Goal: Task Accomplishment & Management: Manage account settings

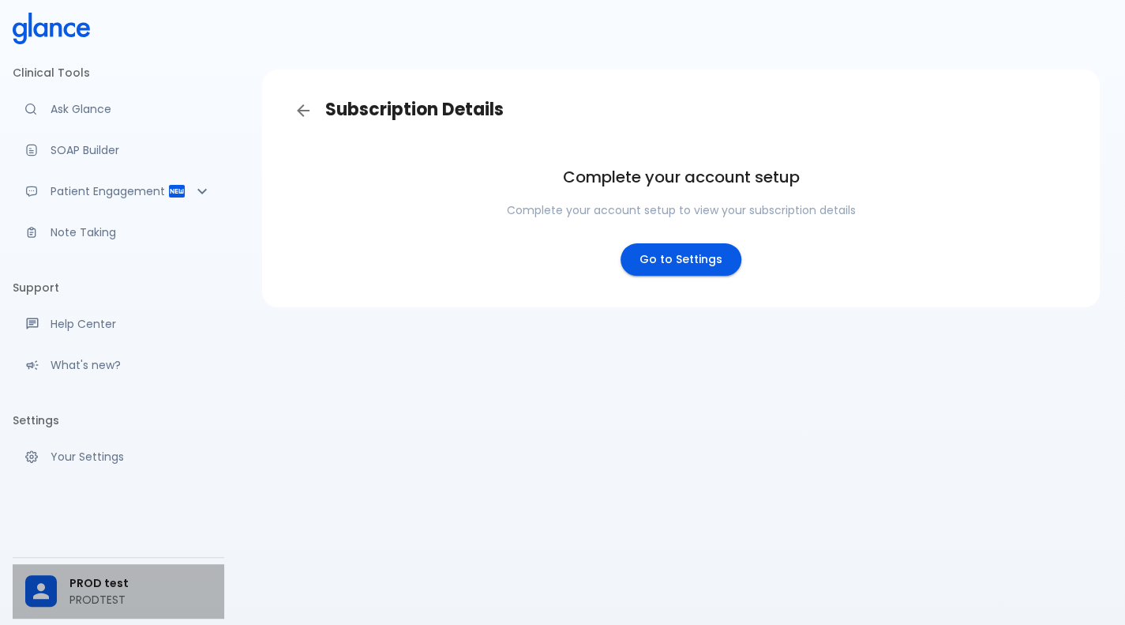
click at [54, 573] on div "PROD test PRODTEST" at bounding box center [119, 591] width 212 height 54
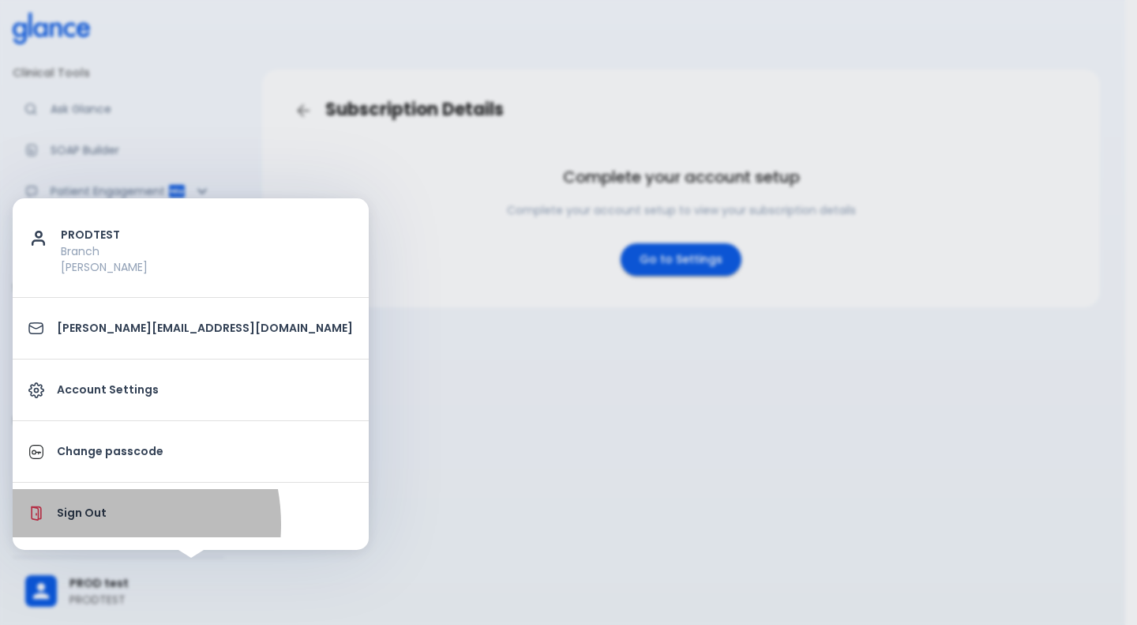
click at [81, 524] on li "Sign Out" at bounding box center [191, 513] width 356 height 48
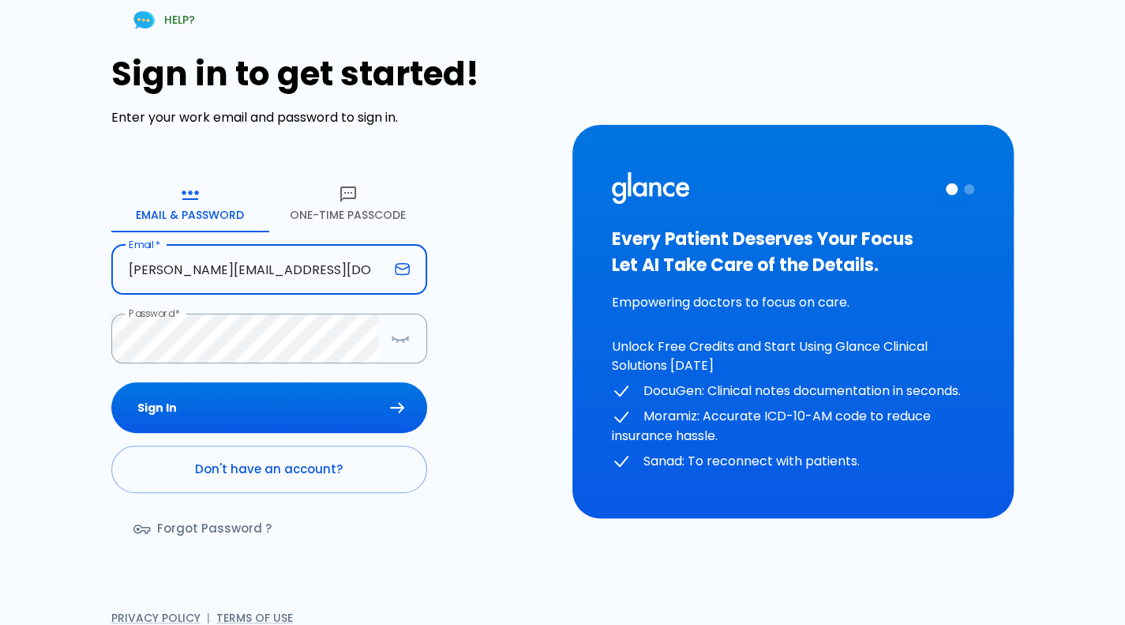
click at [355, 265] on input "[PERSON_NAME][EMAIL_ADDRESS][DOMAIN_NAME]" at bounding box center [249, 270] width 277 height 50
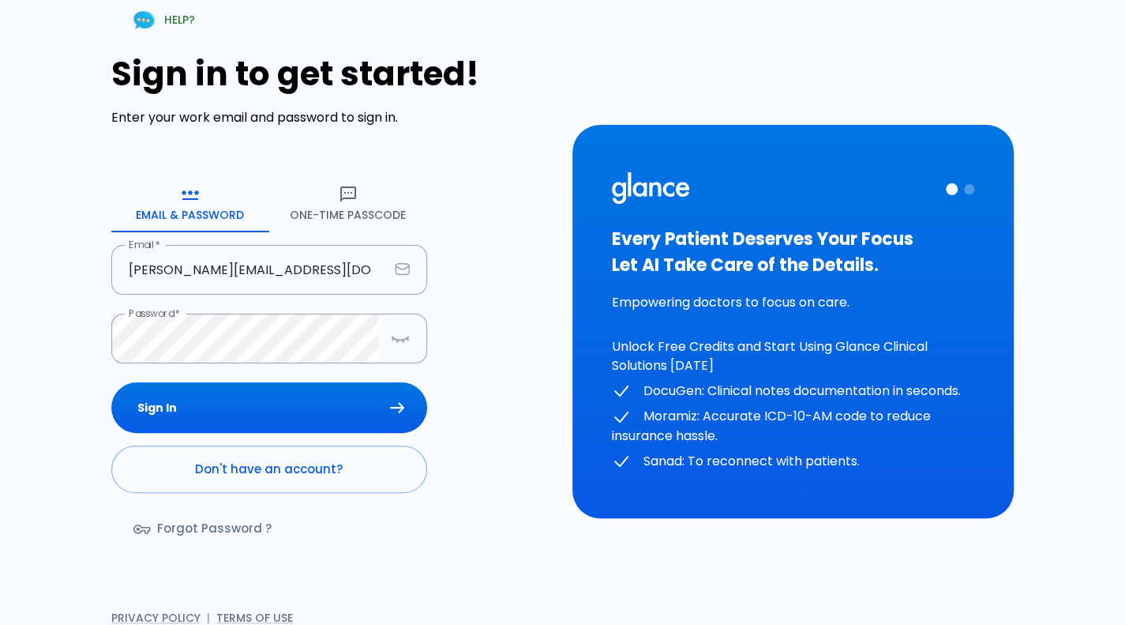
click at [0, 332] on div "HELP? Sign in to get started! Enter your work email and password to sign in. Em…" at bounding box center [562, 321] width 1125 height 643
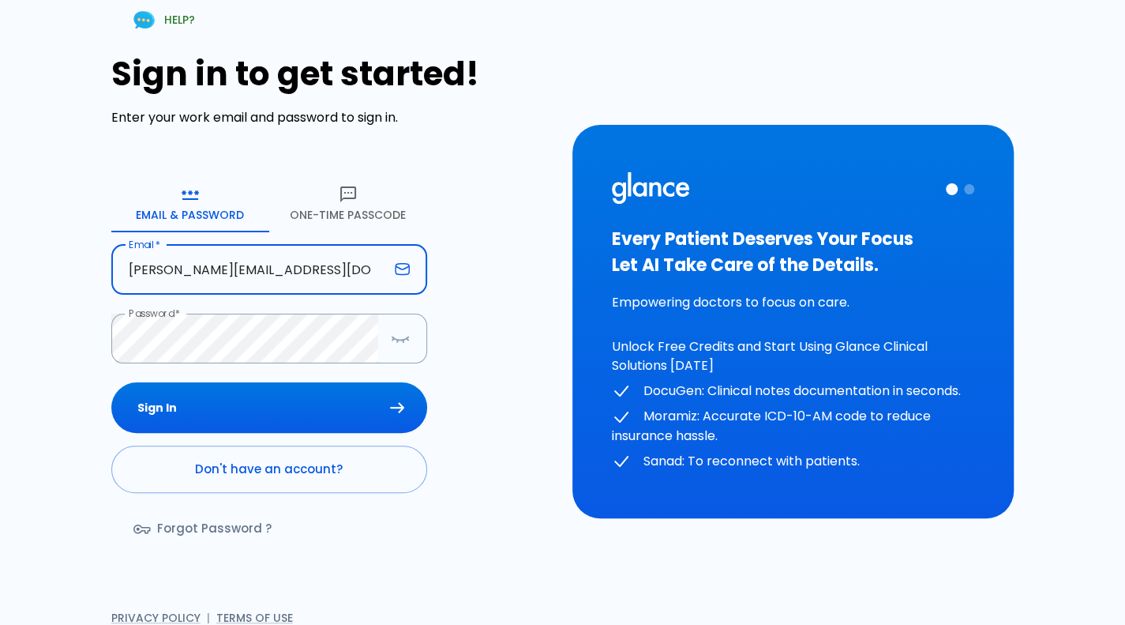
click at [344, 271] on input "[PERSON_NAME][EMAIL_ADDRESS][DOMAIN_NAME]" at bounding box center [249, 270] width 277 height 50
click at [253, 253] on input "[PERSON_NAME][EMAIL_ADDRESS][DOMAIN_NAME]" at bounding box center [249, 270] width 277 height 50
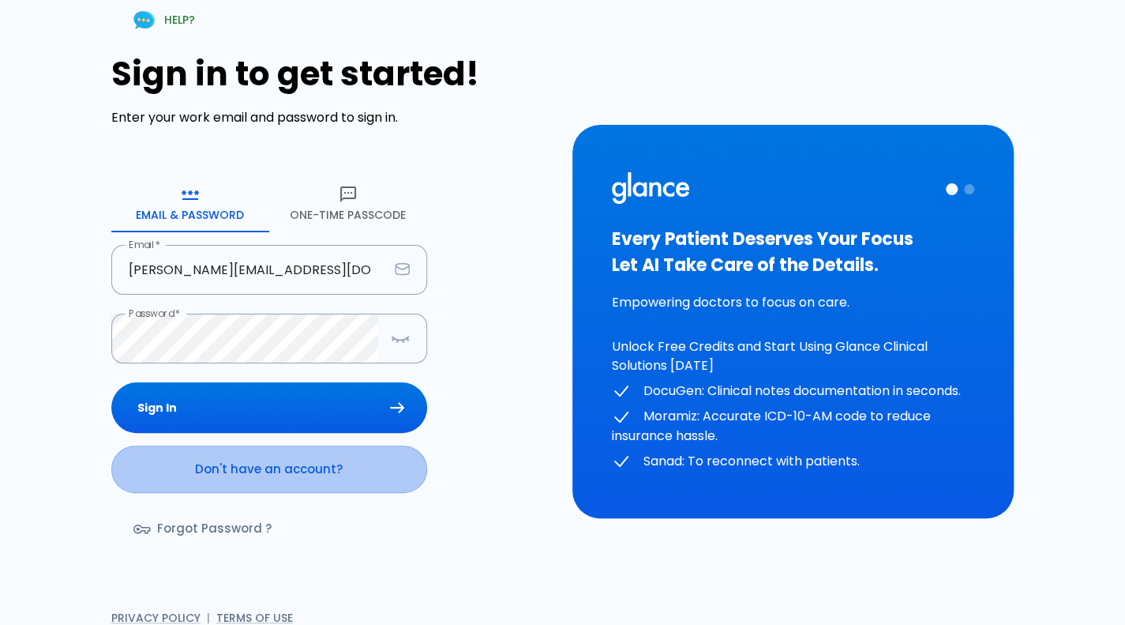
click at [284, 486] on link "Don't have an account?" at bounding box center [269, 468] width 316 height 47
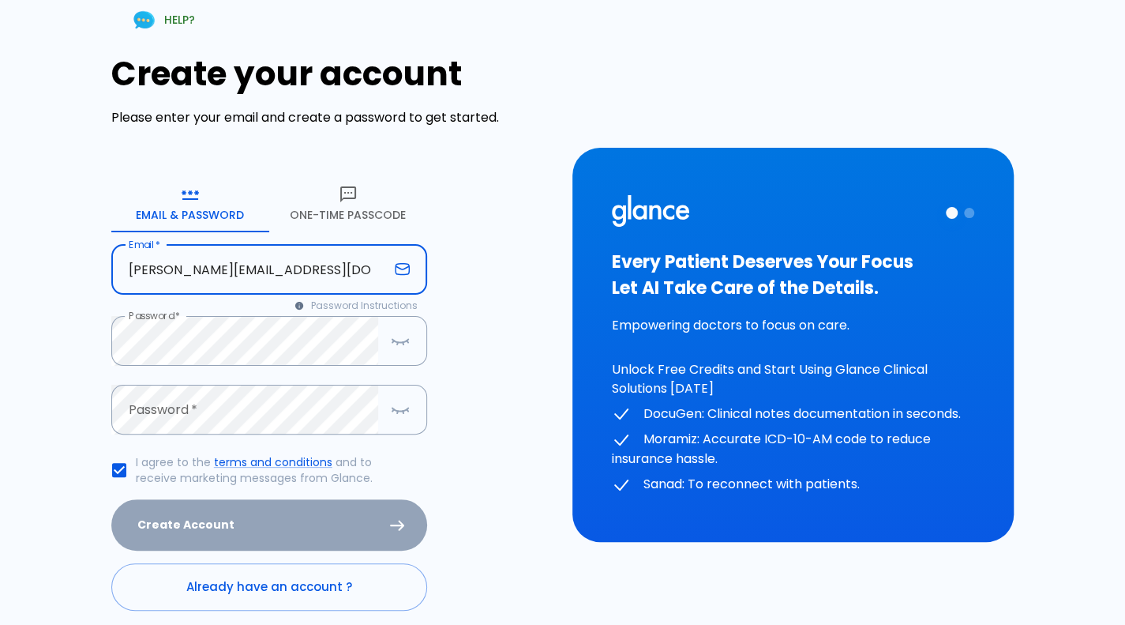
click at [298, 262] on input "[PERSON_NAME][EMAIL_ADDRESS][DOMAIN_NAME]" at bounding box center [249, 270] width 277 height 50
click at [225, 279] on input "[PERSON_NAME][EMAIL_ADDRESS][DOMAIN_NAME]" at bounding box center [249, 270] width 277 height 50
type input "[PERSON_NAME][EMAIL_ADDRESS][DOMAIN_NAME]"
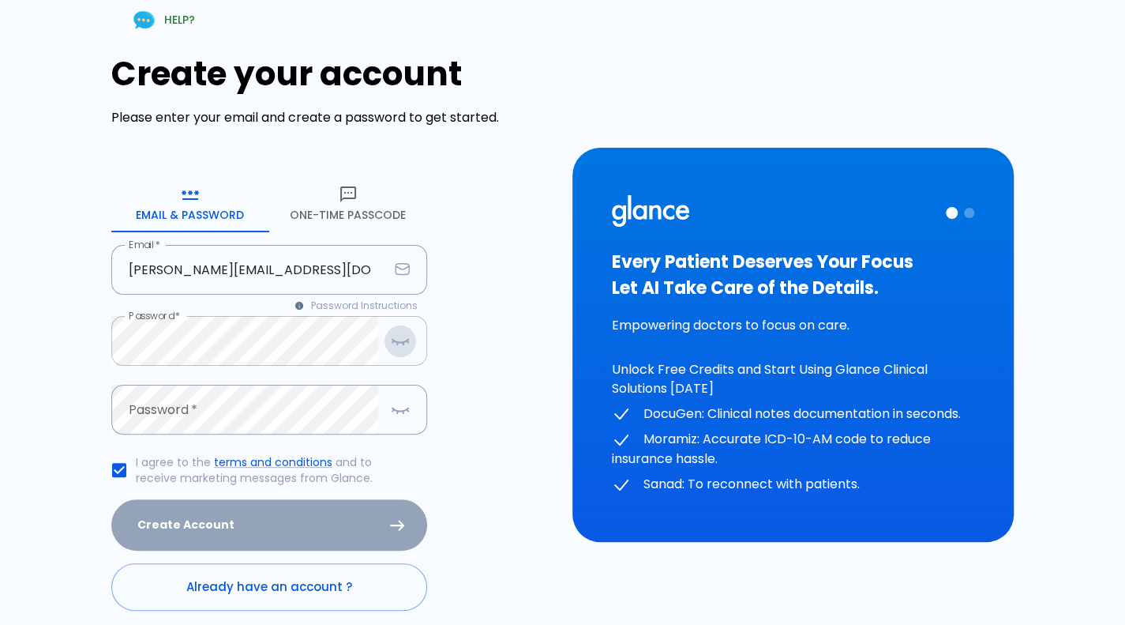
click at [403, 354] on button "button" at bounding box center [401, 341] width 32 height 32
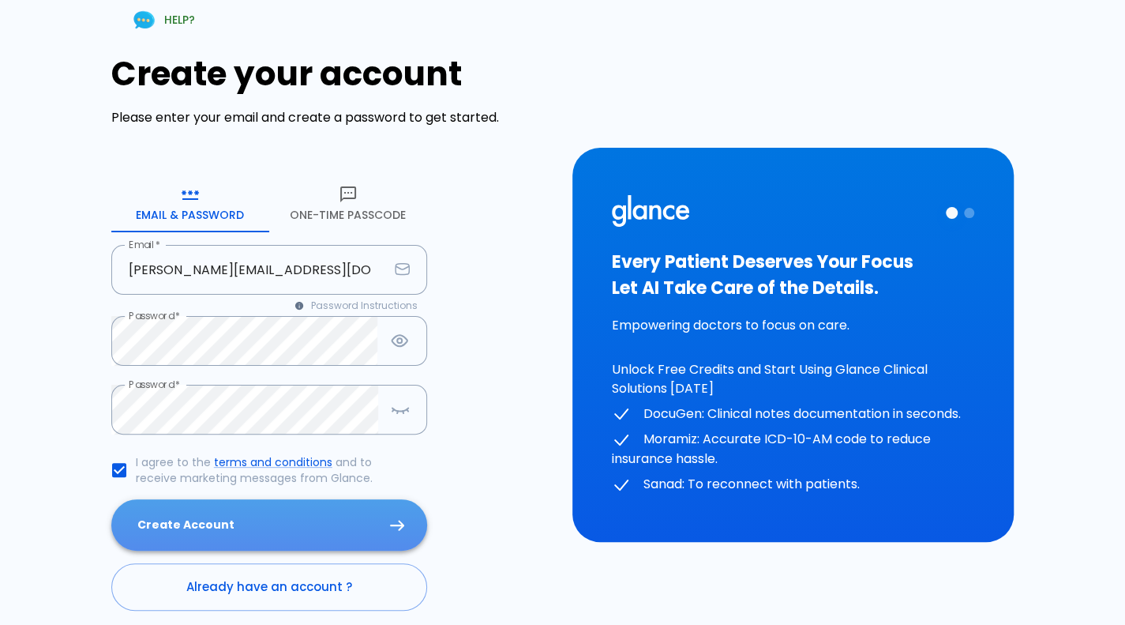
click at [256, 539] on button "Create Account" at bounding box center [269, 524] width 316 height 51
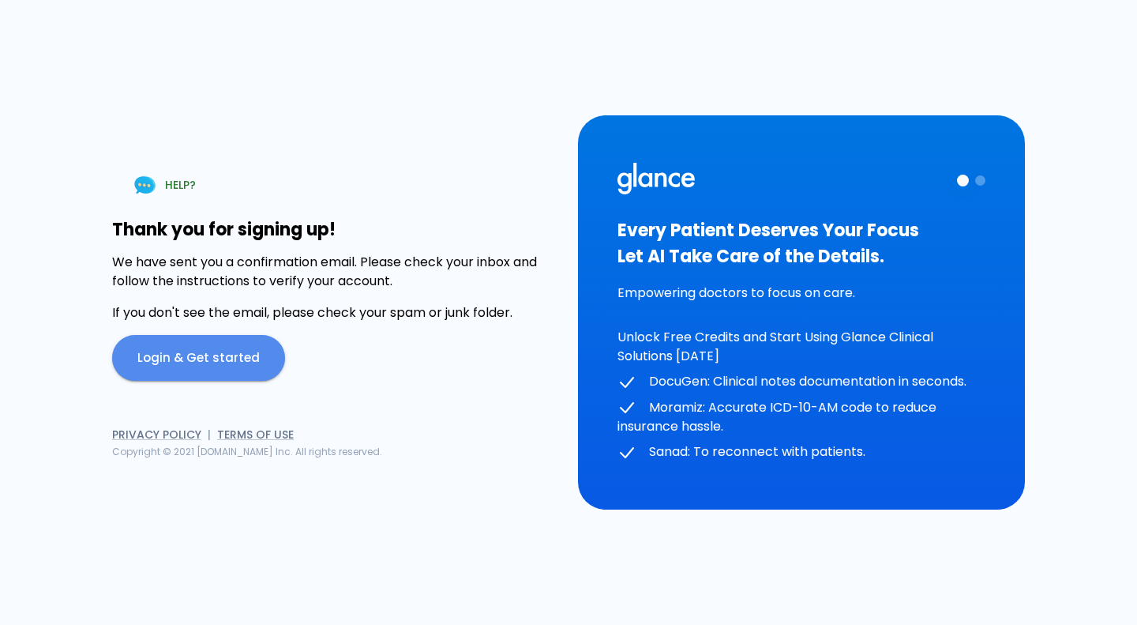
click at [208, 374] on link "Login & Get started" at bounding box center [198, 358] width 173 height 46
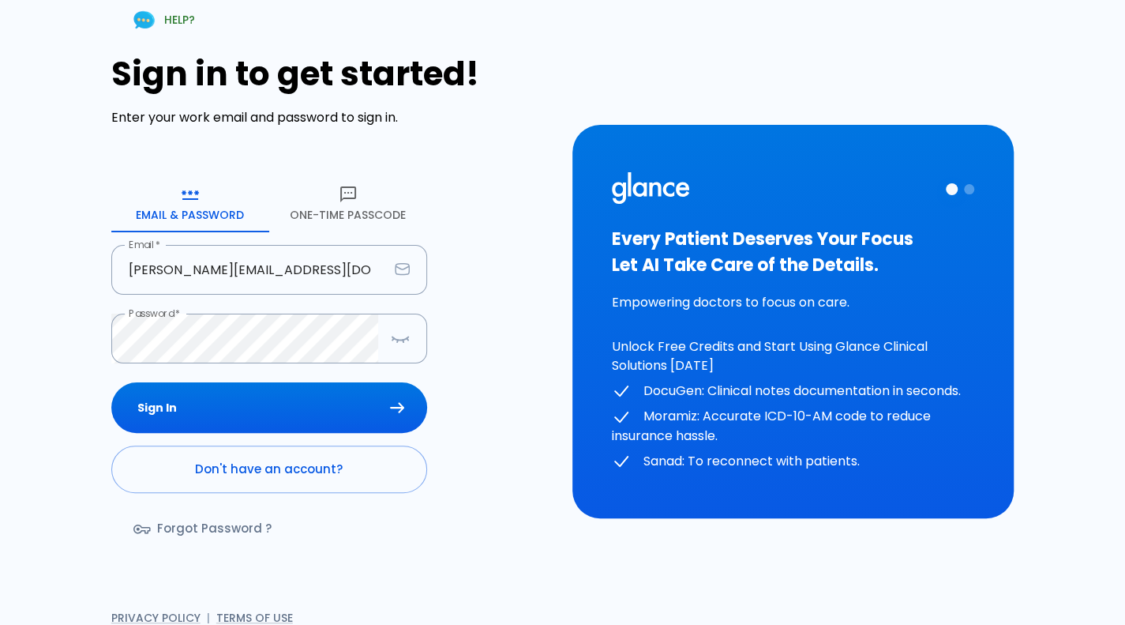
type input "[PERSON_NAME][EMAIL_ADDRESS][DOMAIN_NAME]"
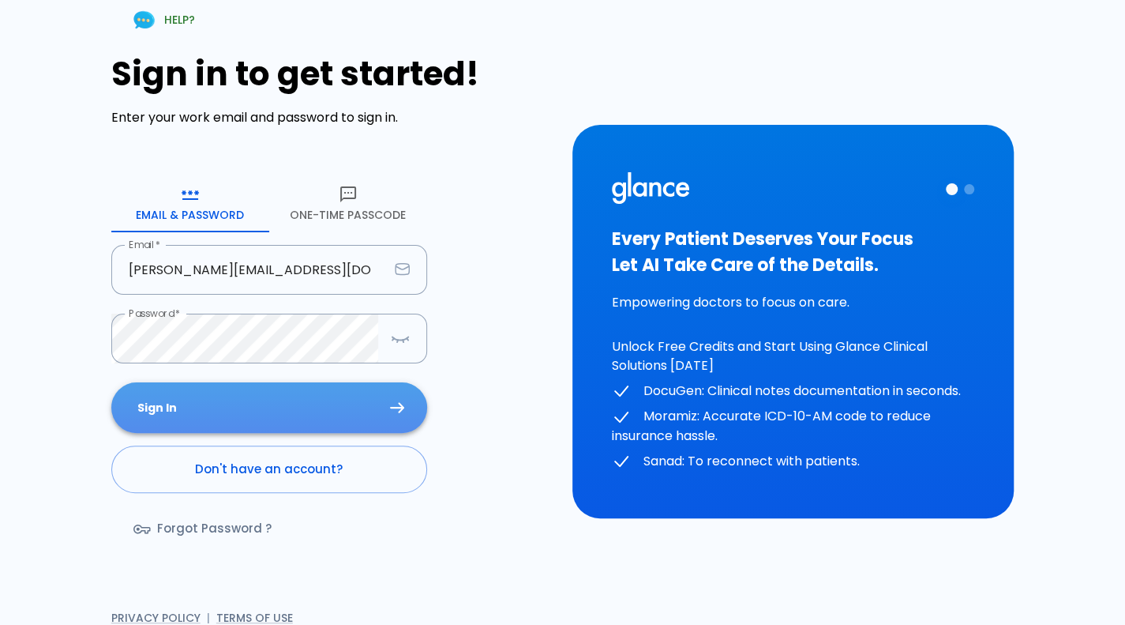
click at [342, 402] on button "Sign In" at bounding box center [269, 407] width 316 height 51
